Goal: Transaction & Acquisition: Purchase product/service

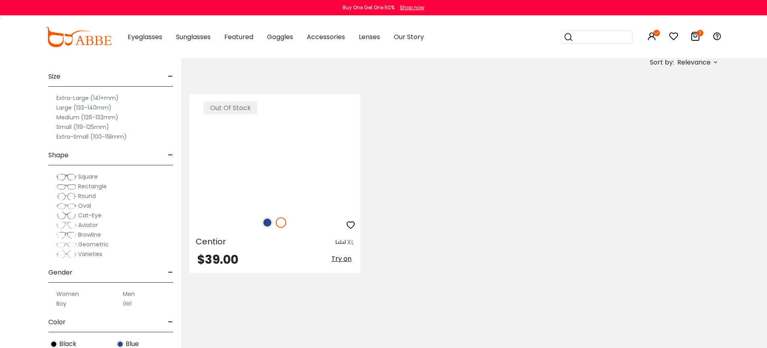
click at [273, 151] on img at bounding box center [274, 166] width 171 height 86
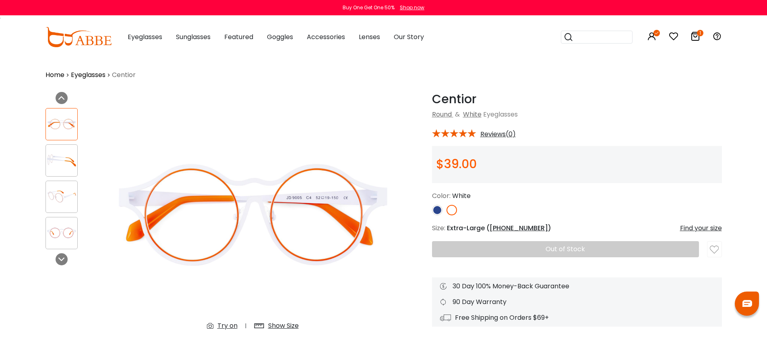
click at [388, 294] on img at bounding box center [253, 214] width 294 height 245
